Goal: Transaction & Acquisition: Subscribe to service/newsletter

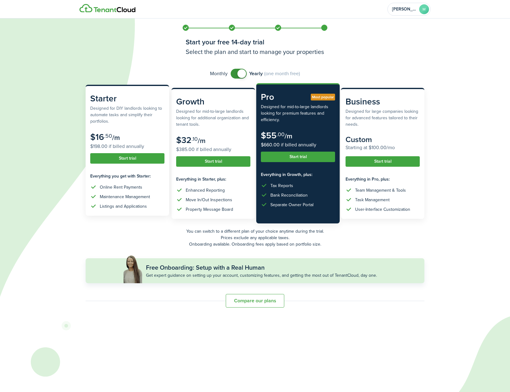
click at [125, 134] on subscription-pricing-price "$16 .50 /m $198.00 if billed annually" at bounding box center [127, 141] width 74 height 18
click at [124, 159] on button "Start trial" at bounding box center [127, 158] width 74 height 10
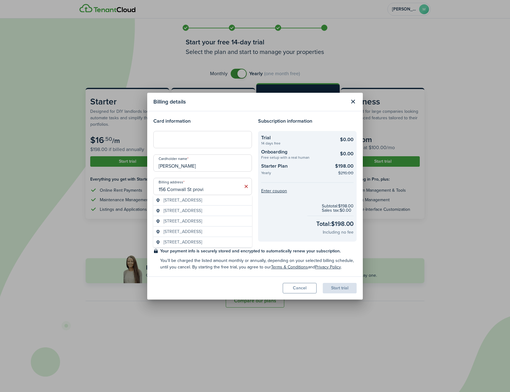
click at [168, 201] on span "[STREET_ADDRESS]" at bounding box center [183, 200] width 39 height 6
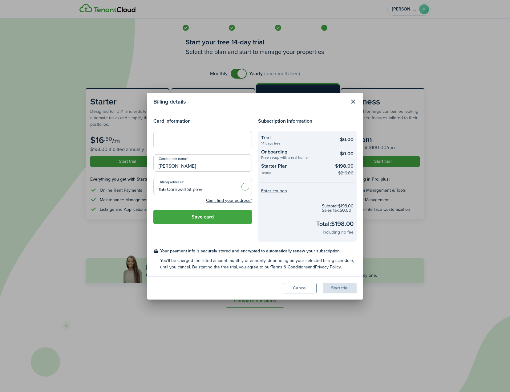
type input "[STREET_ADDRESS]"
click at [178, 217] on button "Save card" at bounding box center [202, 217] width 99 height 14
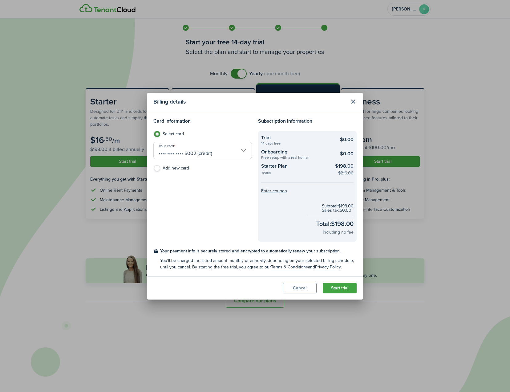
click at [334, 287] on button "Start trial" at bounding box center [340, 288] width 34 height 10
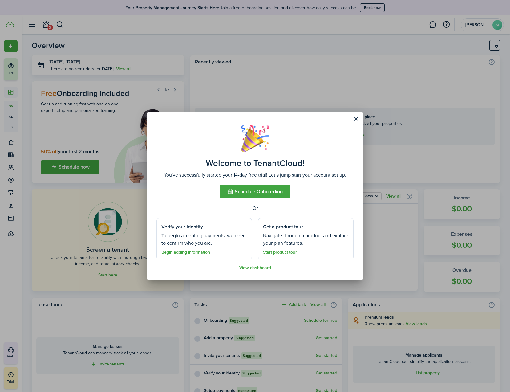
click at [179, 251] on link "Begin adding information" at bounding box center [185, 252] width 49 height 5
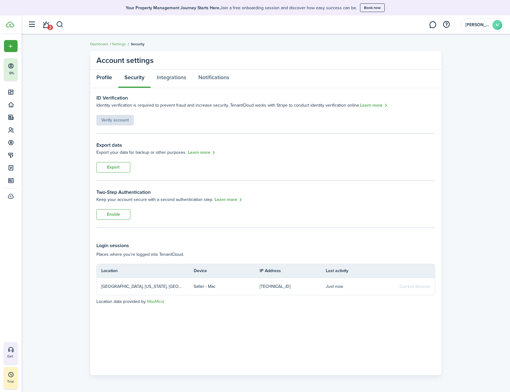
click at [110, 79] on link "Profile" at bounding box center [104, 79] width 28 height 18
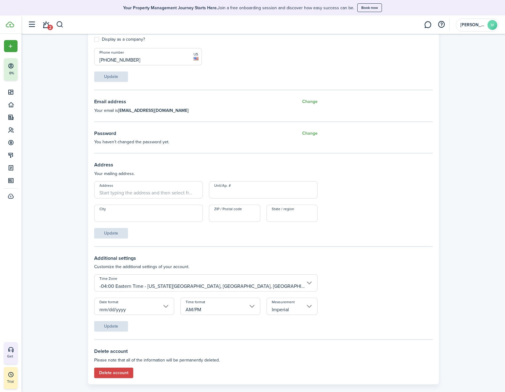
scroll to position [129, 0]
